Goal: Check status

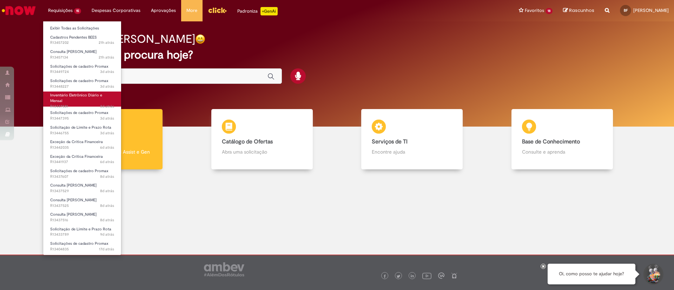
click at [102, 96] on span "Inventário Eletrônico Diário e Mensal" at bounding box center [76, 98] width 52 height 11
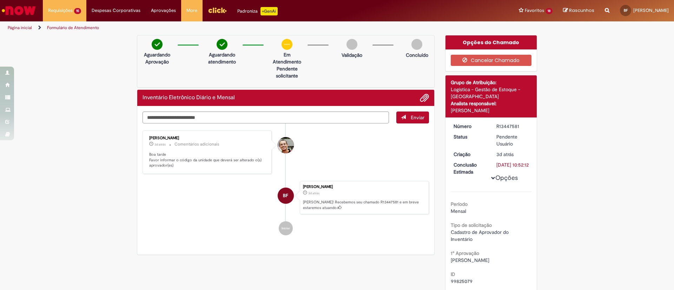
click at [206, 66] on div "Aguardando Aprovação Aguardando atendimento Em Atendimento Clique para exibir P…" at bounding box center [286, 61] width 298 height 53
click at [207, 117] on textarea "Digite sua mensagem aqui..." at bounding box center [266, 118] width 246 height 12
type textarea "****"
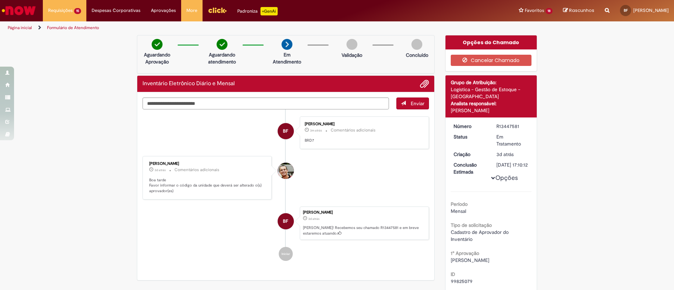
click at [502, 127] on div "R13447581" at bounding box center [512, 126] width 33 height 7
copy div "R13447581"
